Goal: Task Accomplishment & Management: Use online tool/utility

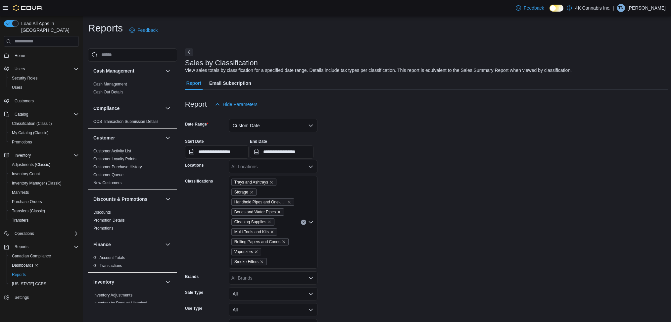
scroll to position [58, 0]
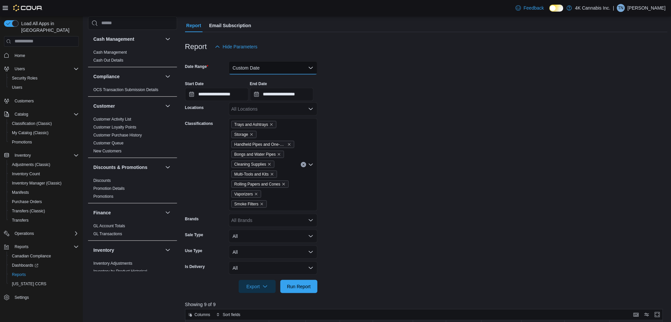
click at [268, 65] on button "Custom Date" at bounding box center [273, 67] width 89 height 13
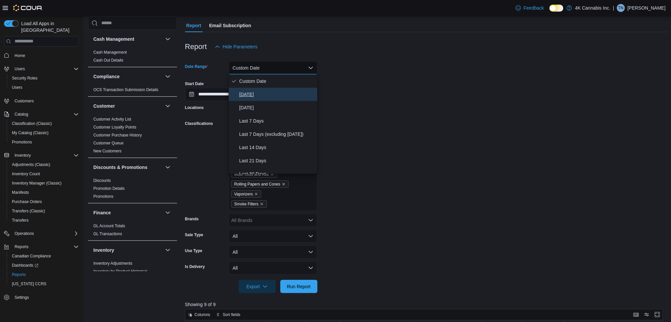
click at [250, 91] on span "[DATE]" at bounding box center [276, 94] width 75 height 8
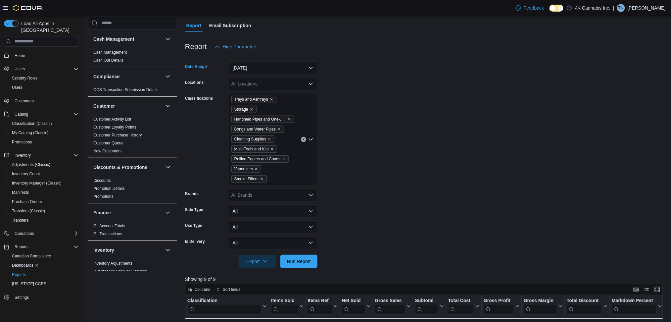
click at [303, 137] on button "Clear input" at bounding box center [303, 139] width 5 height 5
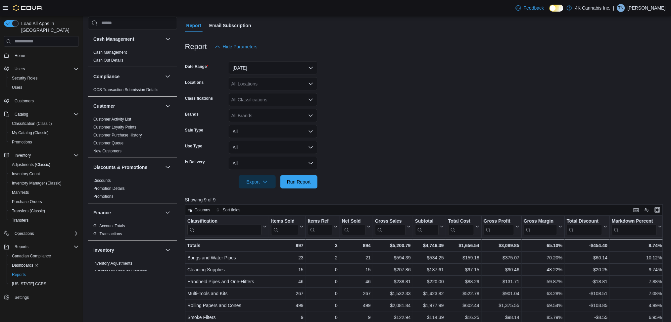
click at [337, 95] on form "Date Range [DATE] Locations All Locations Classifications All Classifications B…" at bounding box center [426, 120] width 482 height 135
click at [295, 178] on span "Run Report" at bounding box center [299, 181] width 24 height 7
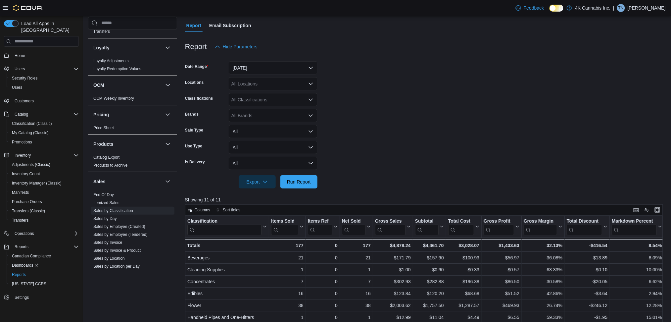
scroll to position [396, 0]
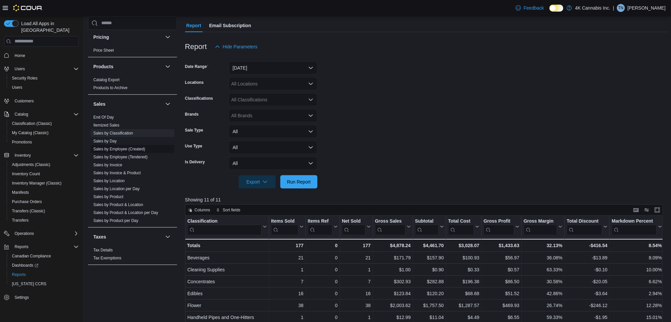
click at [102, 147] on link "Sales by Employee (Created)" at bounding box center [119, 149] width 52 height 5
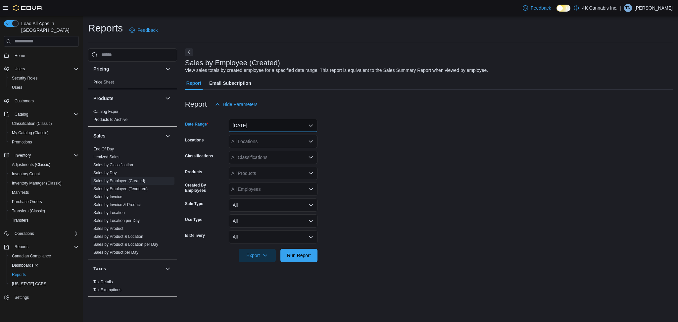
click at [261, 121] on button "[DATE]" at bounding box center [273, 125] width 89 height 13
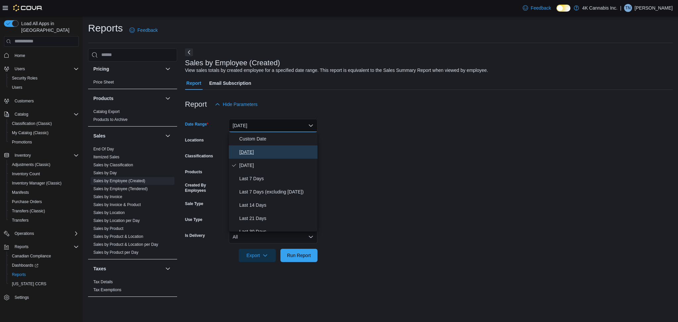
click at [248, 152] on span "[DATE]" at bounding box center [276, 152] width 75 height 8
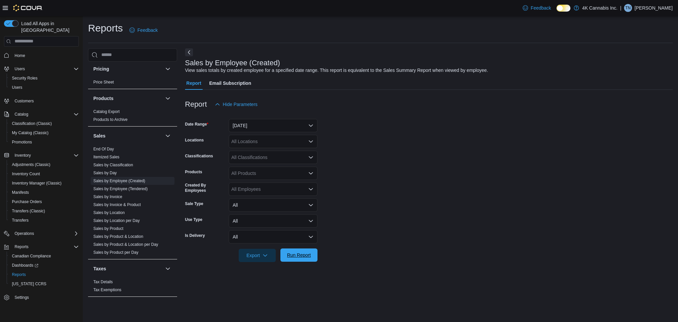
click at [292, 256] on span "Run Report" at bounding box center [299, 254] width 24 height 7
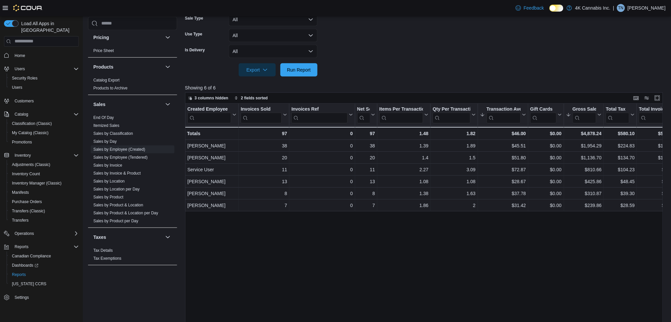
scroll to position [193, 0]
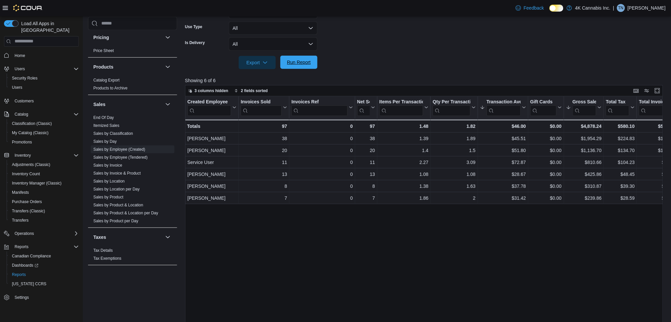
click at [290, 58] on span "Run Report" at bounding box center [298, 62] width 29 height 13
click at [289, 58] on span "Run Report" at bounding box center [298, 62] width 29 height 13
click at [305, 59] on span "Run Report" at bounding box center [299, 62] width 24 height 7
